Goal: Information Seeking & Learning: Learn about a topic

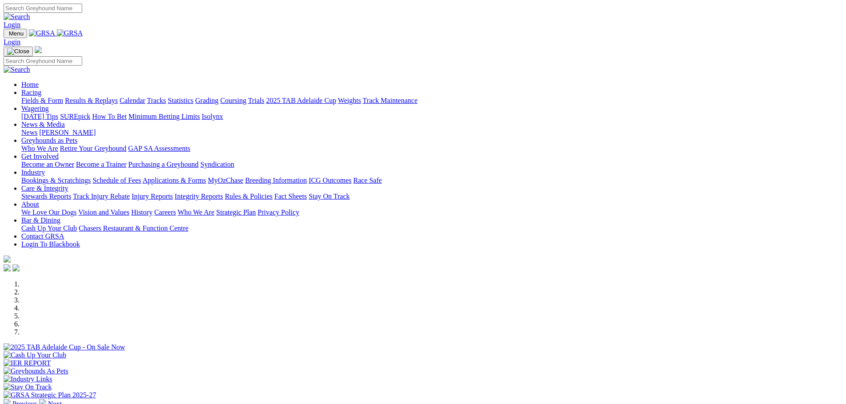
scroll to position [311, 0]
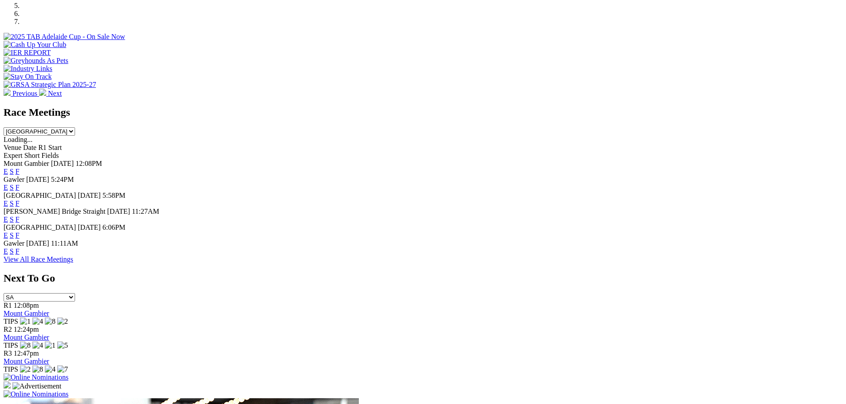
click at [20, 216] on link "F" at bounding box center [18, 220] width 4 height 8
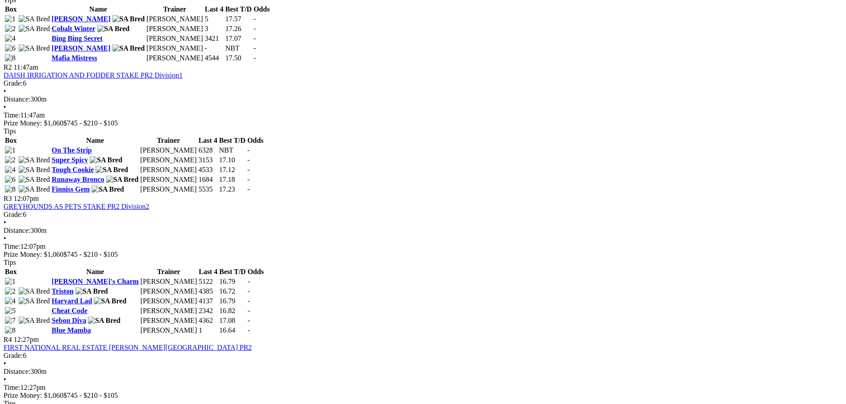
scroll to position [577, 0]
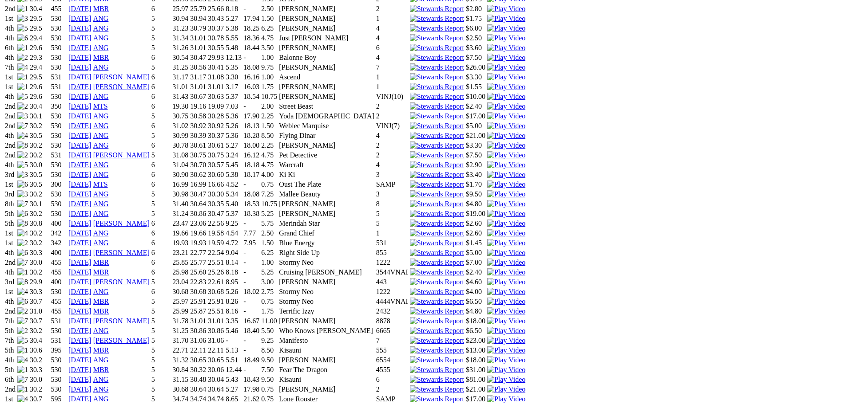
scroll to position [799, 0]
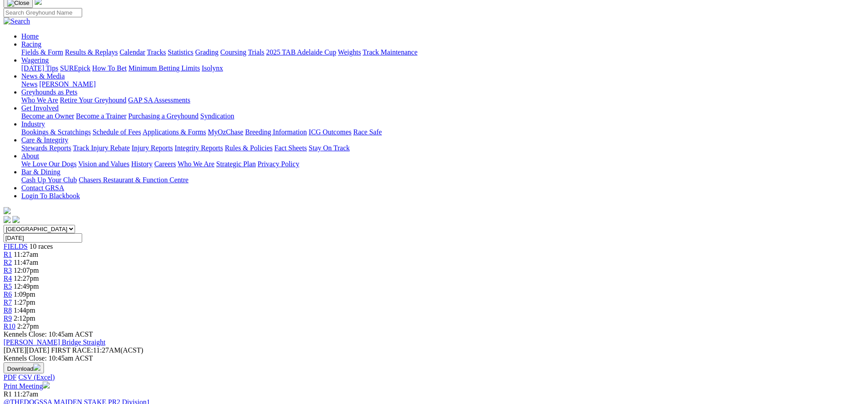
scroll to position [178, 0]
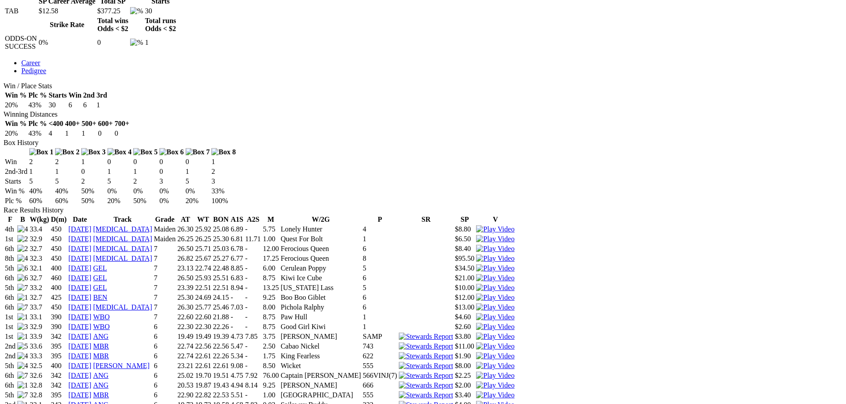
scroll to position [444, 0]
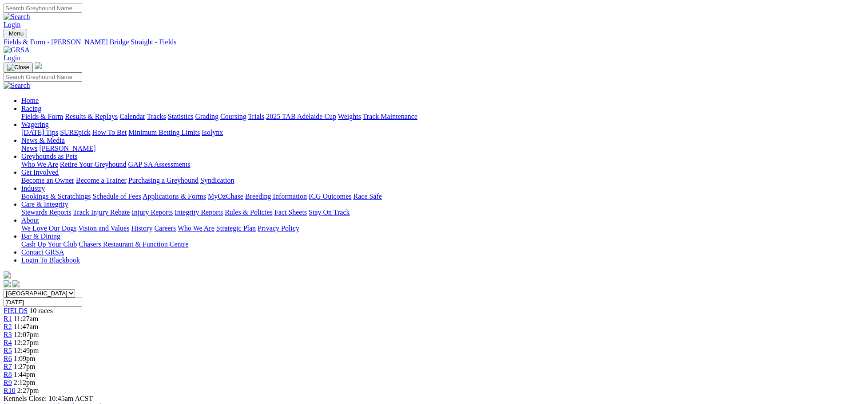
click at [82, 5] on input "Search" at bounding box center [43, 8] width 79 height 9
type input "king fearless"
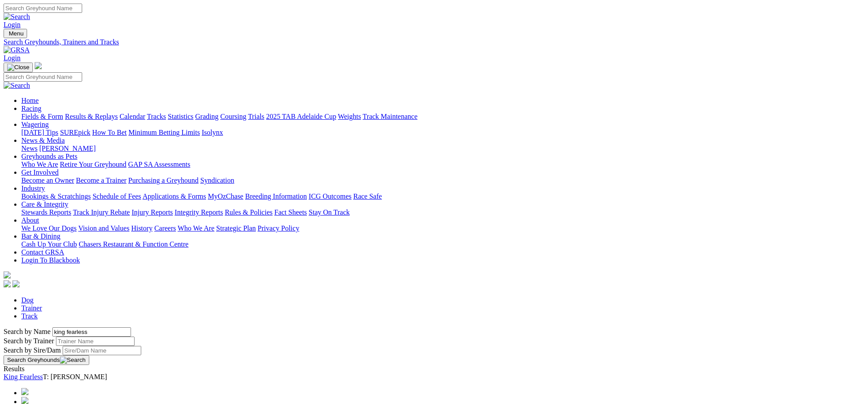
click at [43, 373] on link "King Fearless" at bounding box center [23, 377] width 39 height 8
click at [42, 305] on link "Trainer" at bounding box center [31, 309] width 21 height 8
type input "john sargent"
